Goal: Information Seeking & Learning: Learn about a topic

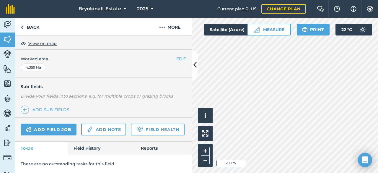
scroll to position [120, 0]
click at [91, 148] on link "Field History" at bounding box center [101, 147] width 67 height 13
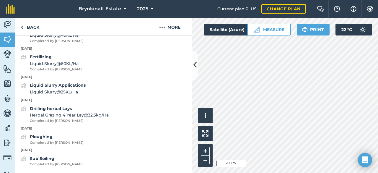
scroll to position [375, 0]
click at [93, 116] on span "Herbal Grazing 4 Year Lay @ 32.5 kg / Ha" at bounding box center [69, 114] width 79 height 6
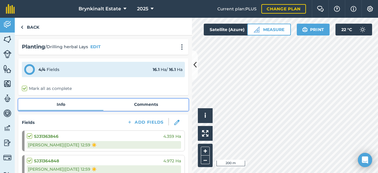
click at [137, 106] on link "Comments" at bounding box center [145, 104] width 85 height 11
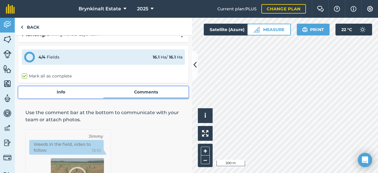
scroll to position [11, 0]
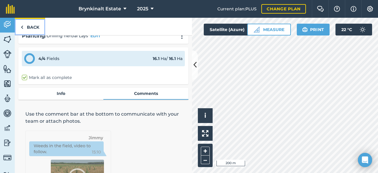
click at [32, 23] on link "Back" at bounding box center [30, 26] width 30 height 17
